Goal: Information Seeking & Learning: Understand process/instructions

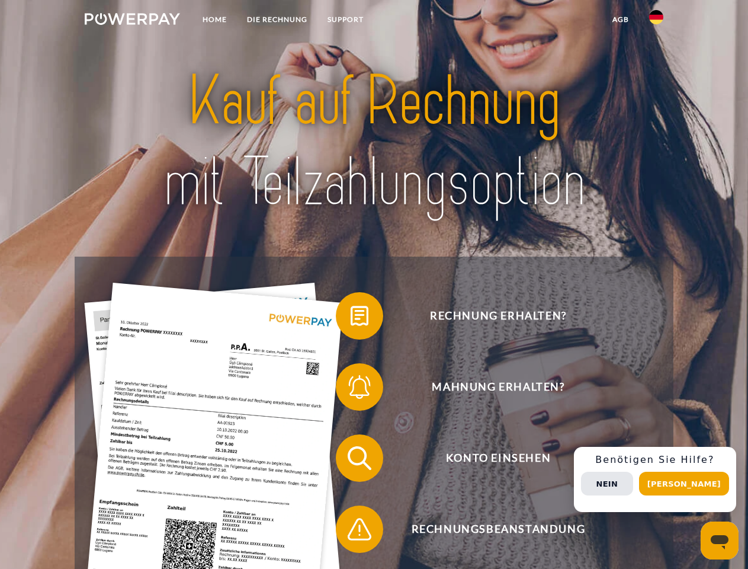
click at [132, 21] on img at bounding box center [132, 19] width 95 height 12
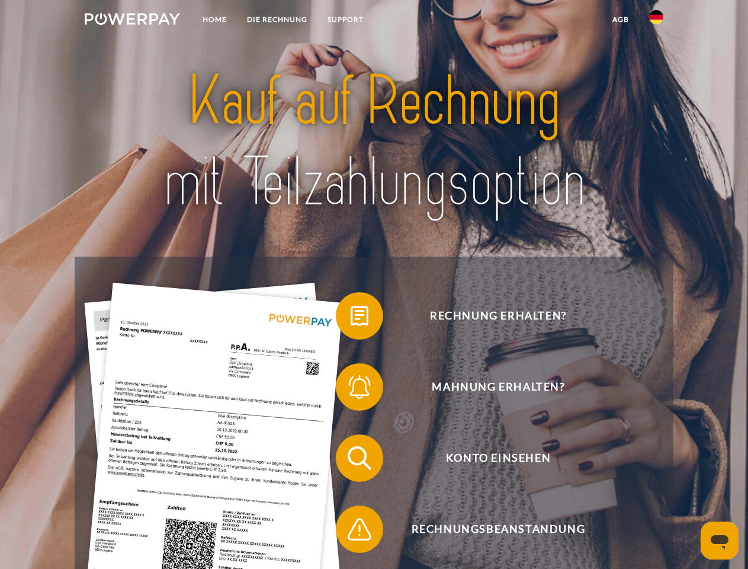
click at [656, 21] on img at bounding box center [656, 17] width 14 height 14
click at [620, 20] on link "agb" at bounding box center [620, 19] width 37 height 21
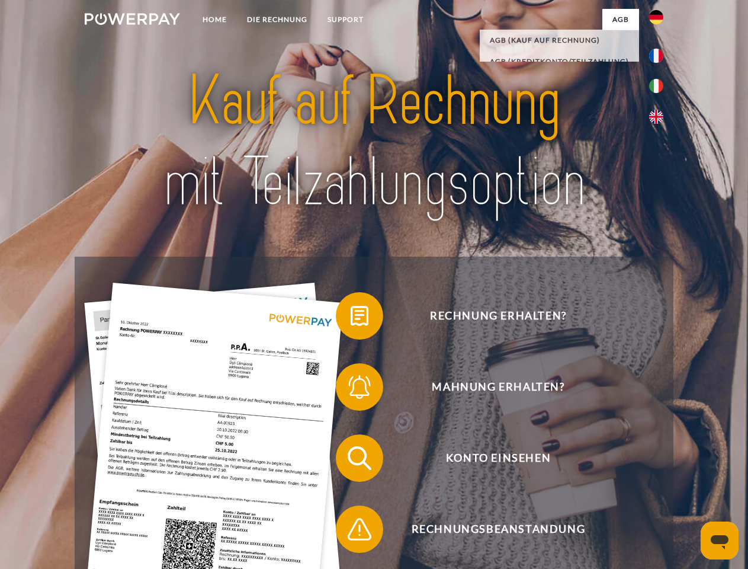
click at [351, 318] on span at bounding box center [341, 315] width 59 height 59
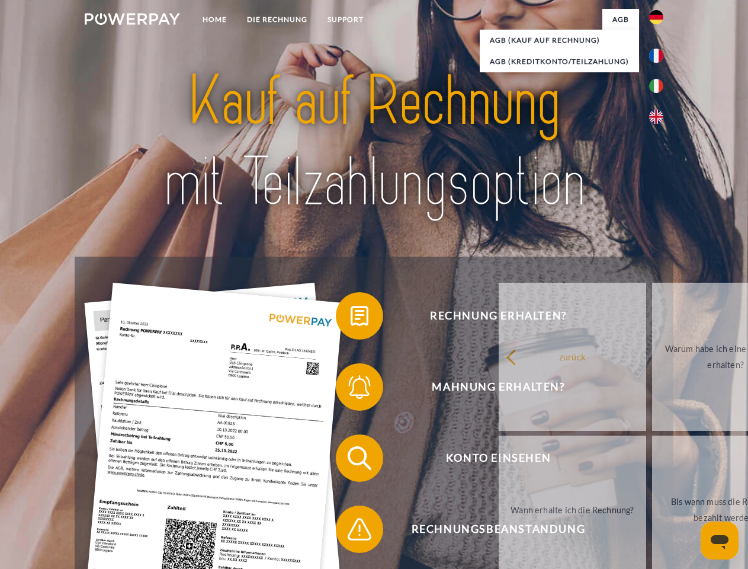
click at [487, 389] on div "zurück Warum habe ich eine Rechnung erhalten? Was habe ich noch offen, ist mein…" at bounding box center [726, 433] width 479 height 306
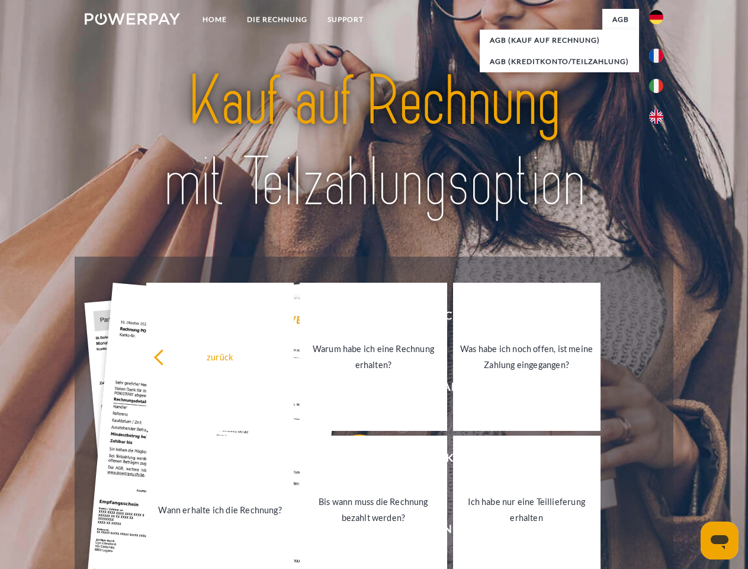
click at [351, 460] on link "Bis wann muss die Rechnung bezahlt werden?" at bounding box center [373, 509] width 147 height 148
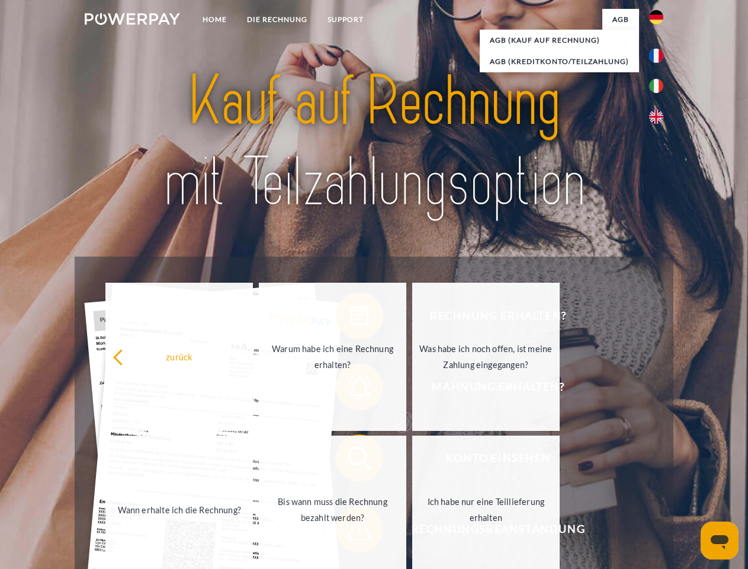
click at [351, 531] on span at bounding box center [341, 528] width 59 height 59
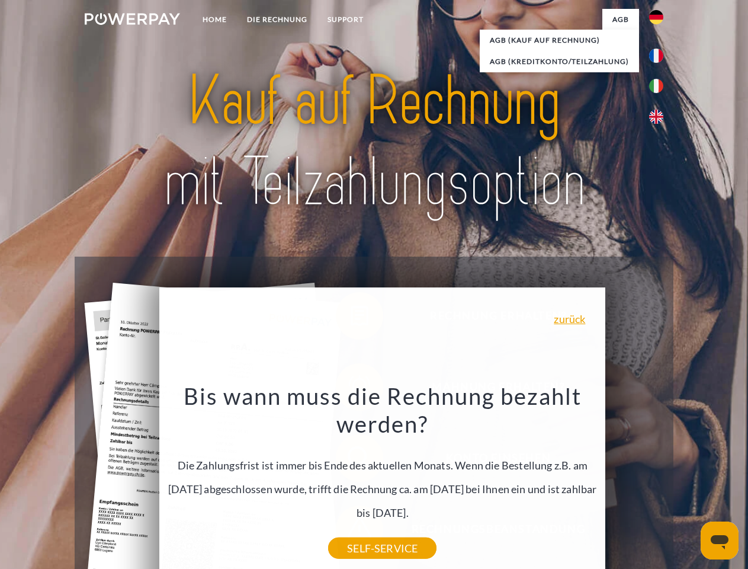
click at [659, 479] on div "Rechnung erhalten? Mahnung erhalten? Konto einsehen" at bounding box center [374, 493] width 598 height 474
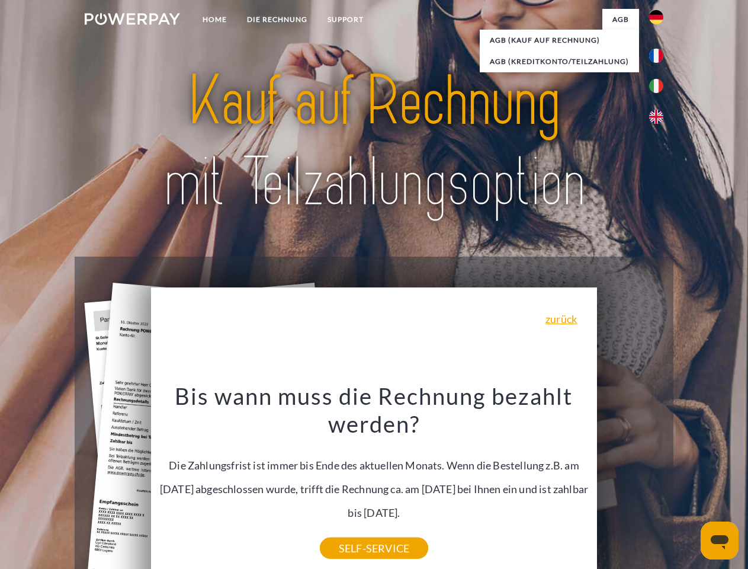
click at [630, 482] on span "Konto einsehen" at bounding box center [498, 457] width 290 height 47
click at [688, 483] on header "Home DIE RECHNUNG SUPPORT" at bounding box center [374, 409] width 748 height 818
